Goal: Task Accomplishment & Management: Complete application form

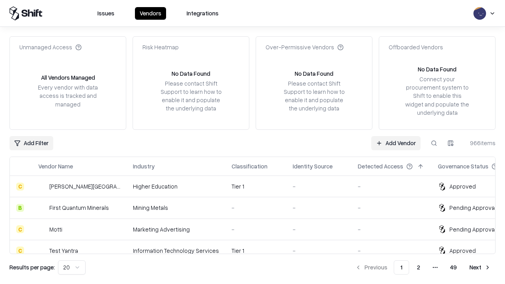
click at [396, 143] on link "Add Vendor" at bounding box center [395, 143] width 49 height 14
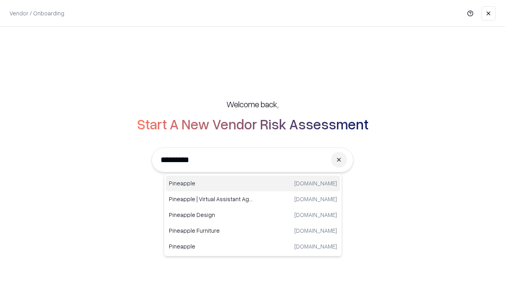
click at [253, 184] on div "Pineapple [DOMAIN_NAME]" at bounding box center [253, 184] width 174 height 16
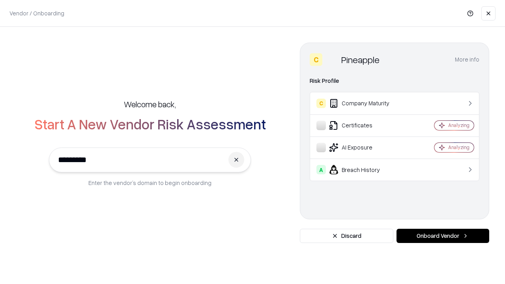
type input "*********"
click at [443, 236] on button "Onboard Vendor" at bounding box center [443, 236] width 93 height 14
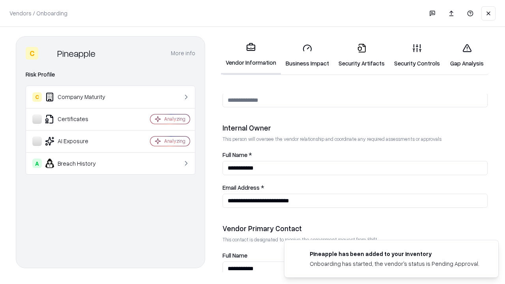
scroll to position [409, 0]
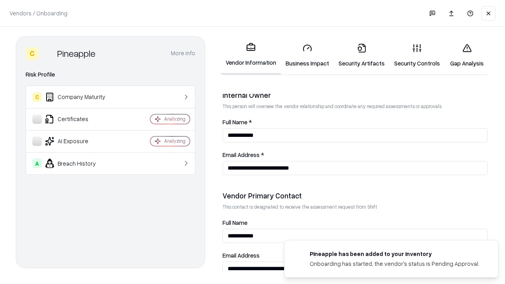
click at [308, 55] on link "Business Impact" at bounding box center [307, 55] width 53 height 37
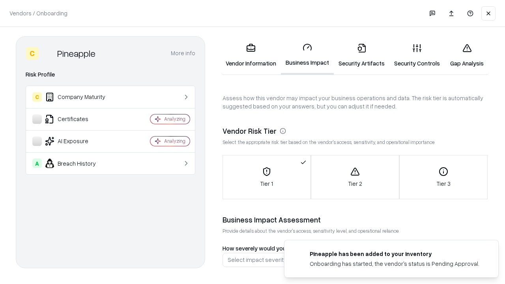
click at [467, 55] on link "Gap Analysis" at bounding box center [467, 55] width 45 height 37
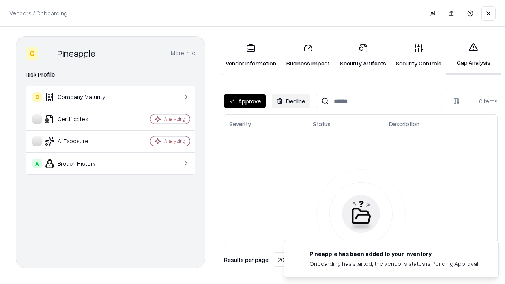
click at [245, 101] on button "Approve" at bounding box center [244, 101] width 41 height 14
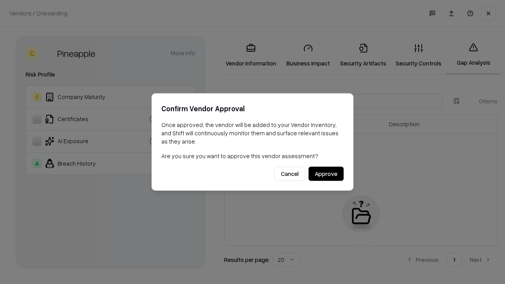
click at [326, 174] on button "Approve" at bounding box center [326, 174] width 35 height 14
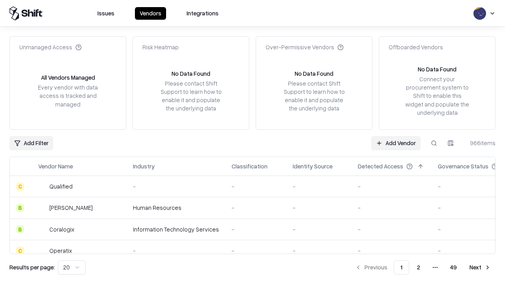
type input "*********"
click at [396, 143] on link "Add Vendor" at bounding box center [395, 143] width 49 height 14
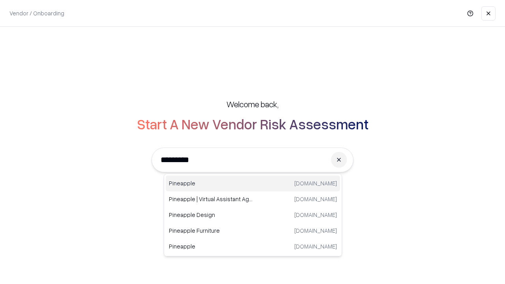
click at [253, 184] on div "Pineapple [DOMAIN_NAME]" at bounding box center [253, 184] width 174 height 16
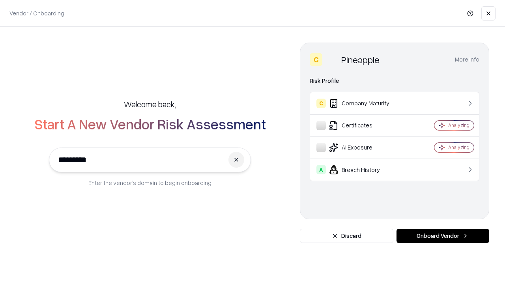
type input "*********"
click at [443, 236] on button "Onboard Vendor" at bounding box center [443, 236] width 93 height 14
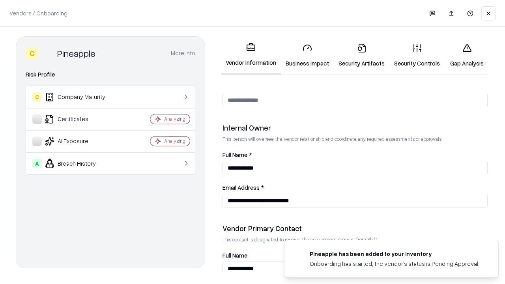
scroll to position [409, 0]
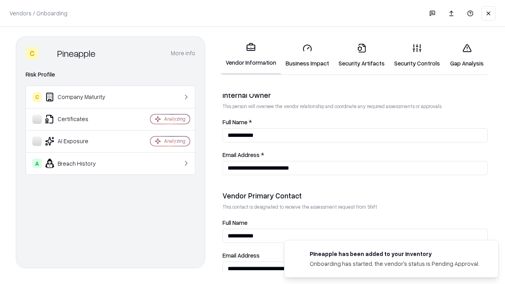
click at [467, 55] on link "Gap Analysis" at bounding box center [467, 55] width 45 height 37
